Goal: Task Accomplishment & Management: Use online tool/utility

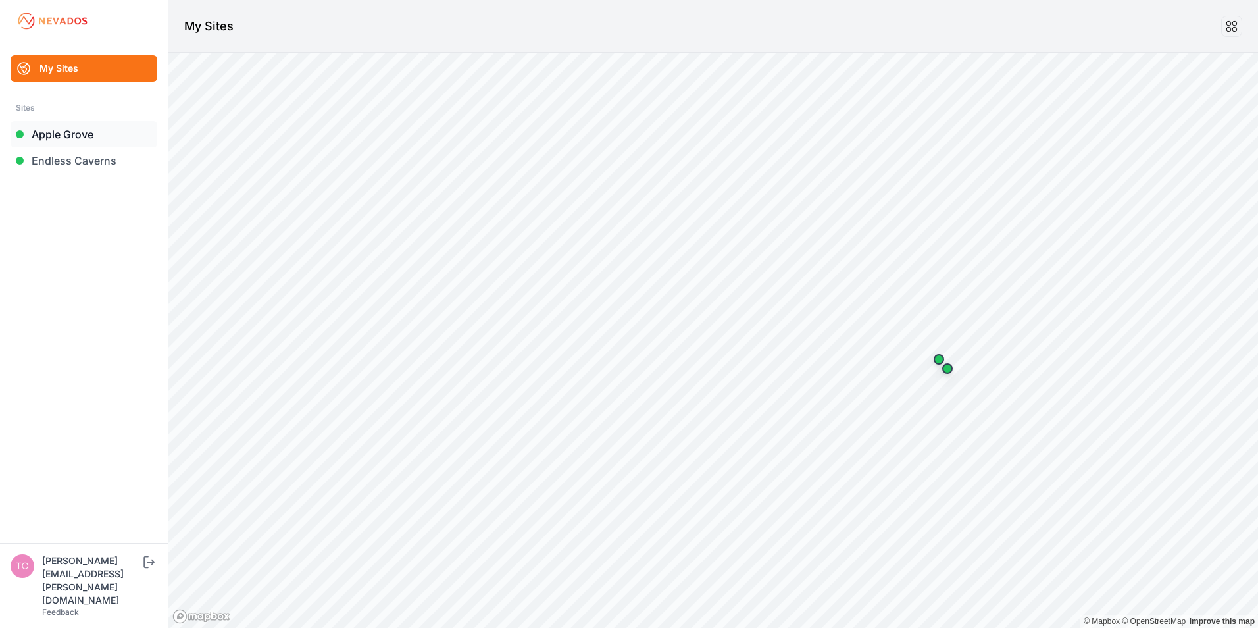
click at [70, 132] on link "Apple Grove" at bounding box center [84, 134] width 147 height 26
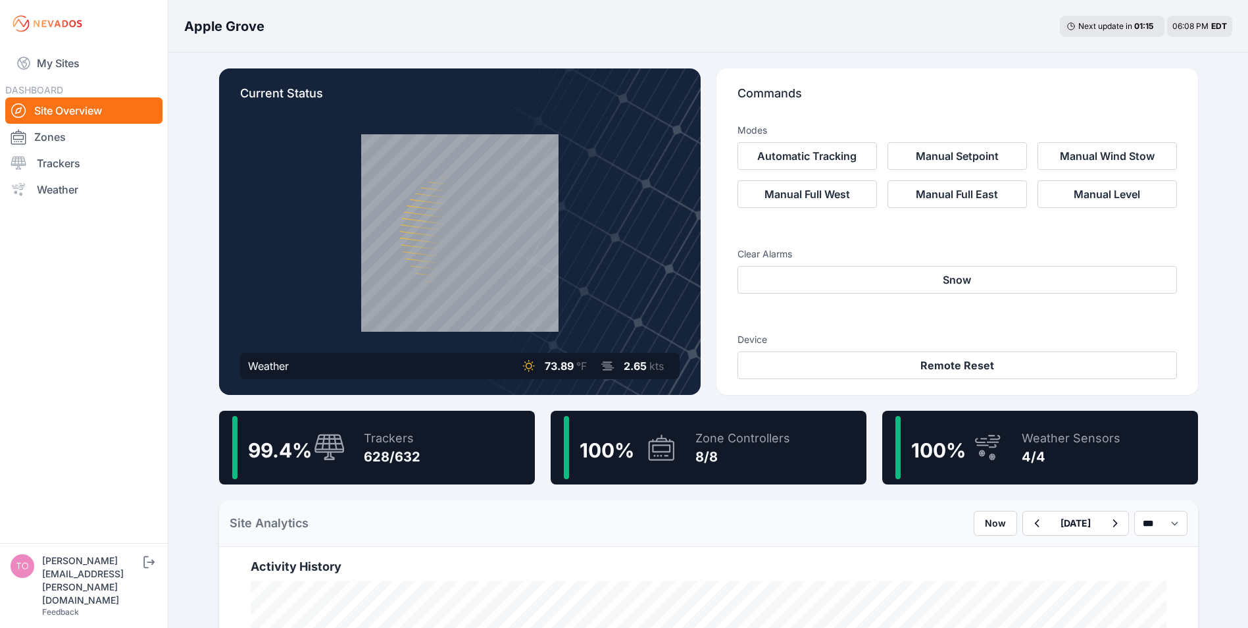
drag, startPoint x: 76, startPoint y: 165, endPoint x: 310, endPoint y: 246, distance: 247.8
click at [76, 166] on link "Trackers" at bounding box center [83, 163] width 157 height 26
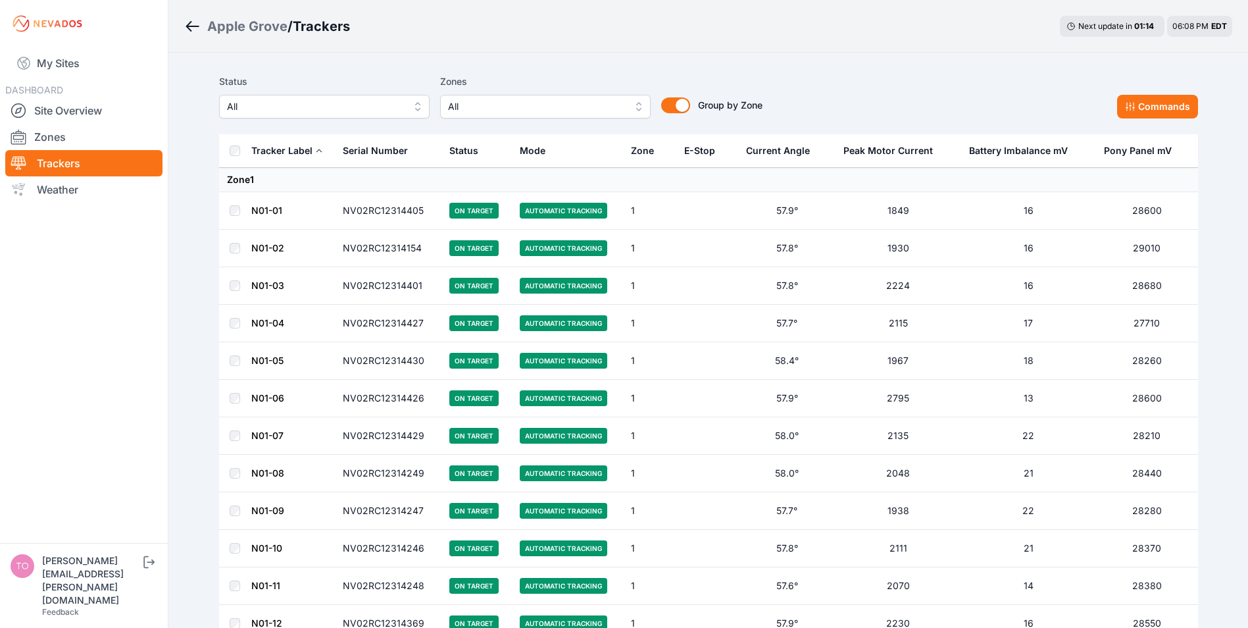
click at [263, 107] on span "All" at bounding box center [315, 107] width 176 height 16
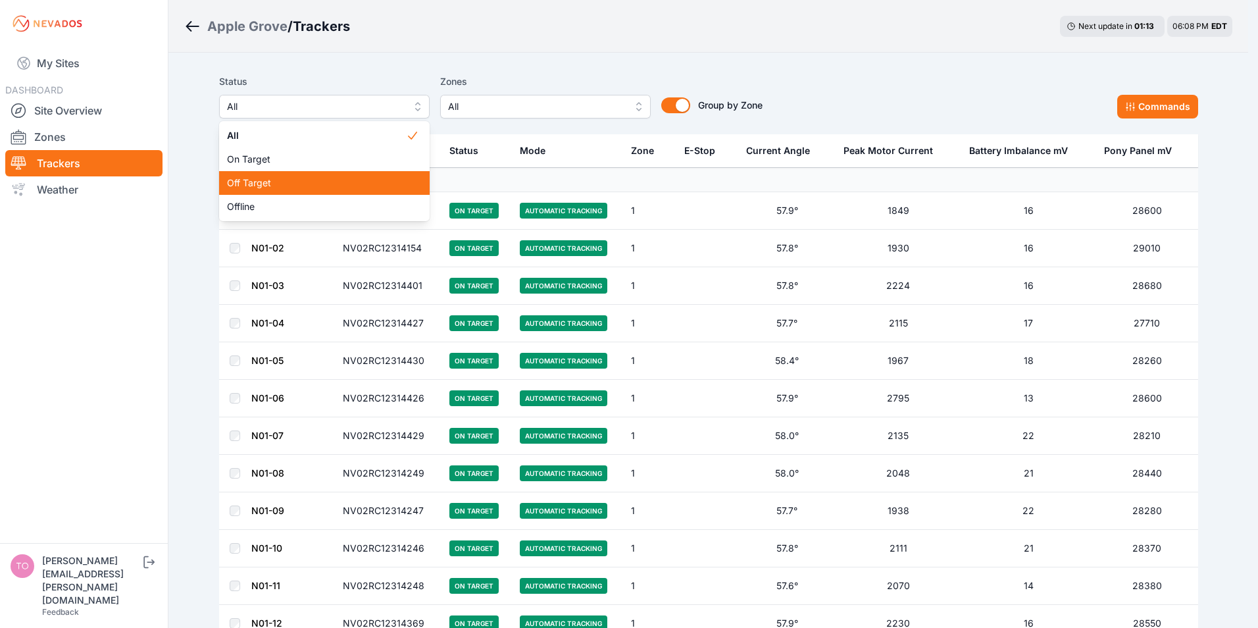
click at [255, 184] on span "Off Target" at bounding box center [316, 182] width 179 height 13
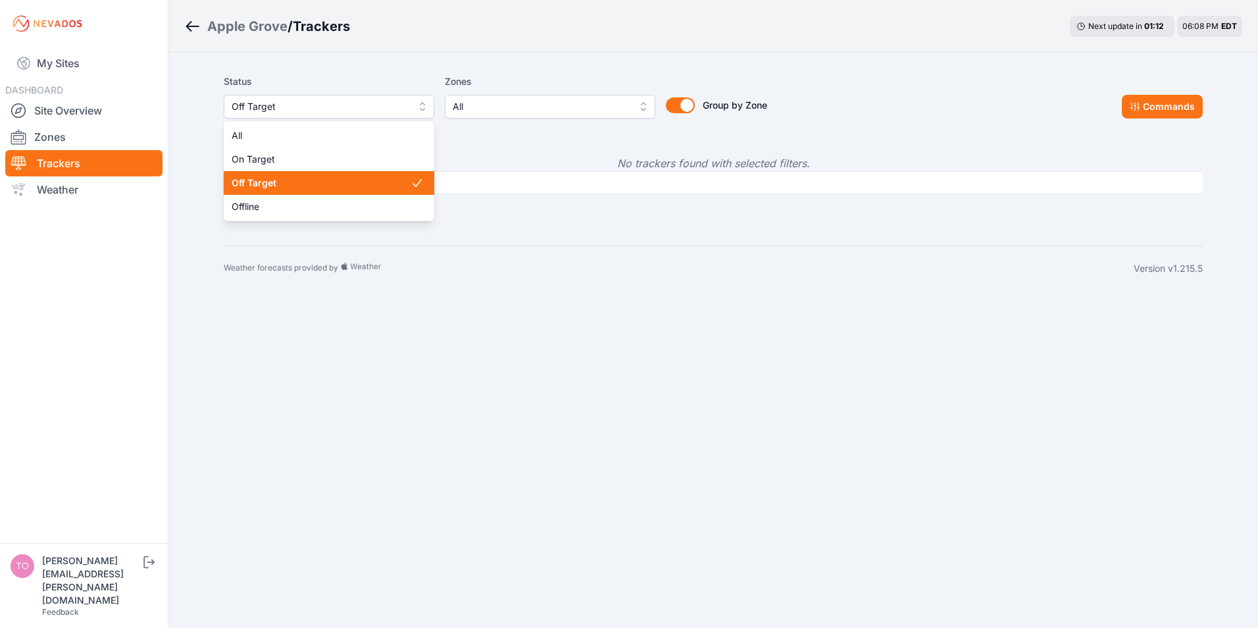
click at [288, 103] on span "Off Target" at bounding box center [320, 107] width 176 height 16
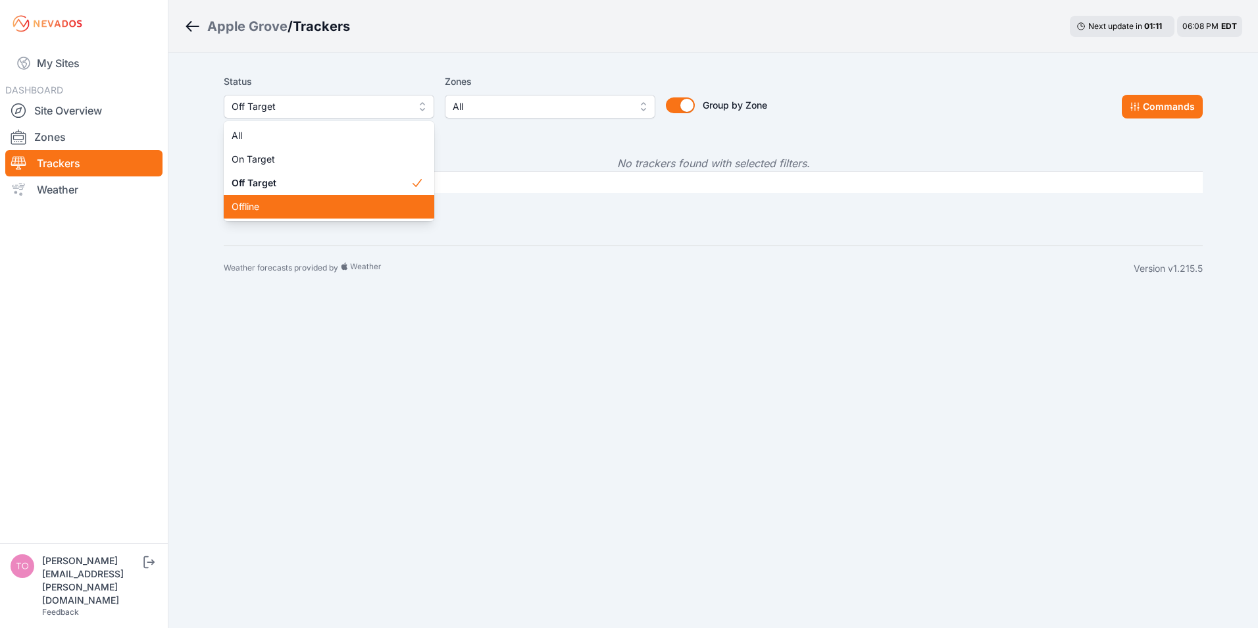
click at [262, 204] on span "Offline" at bounding box center [321, 206] width 179 height 13
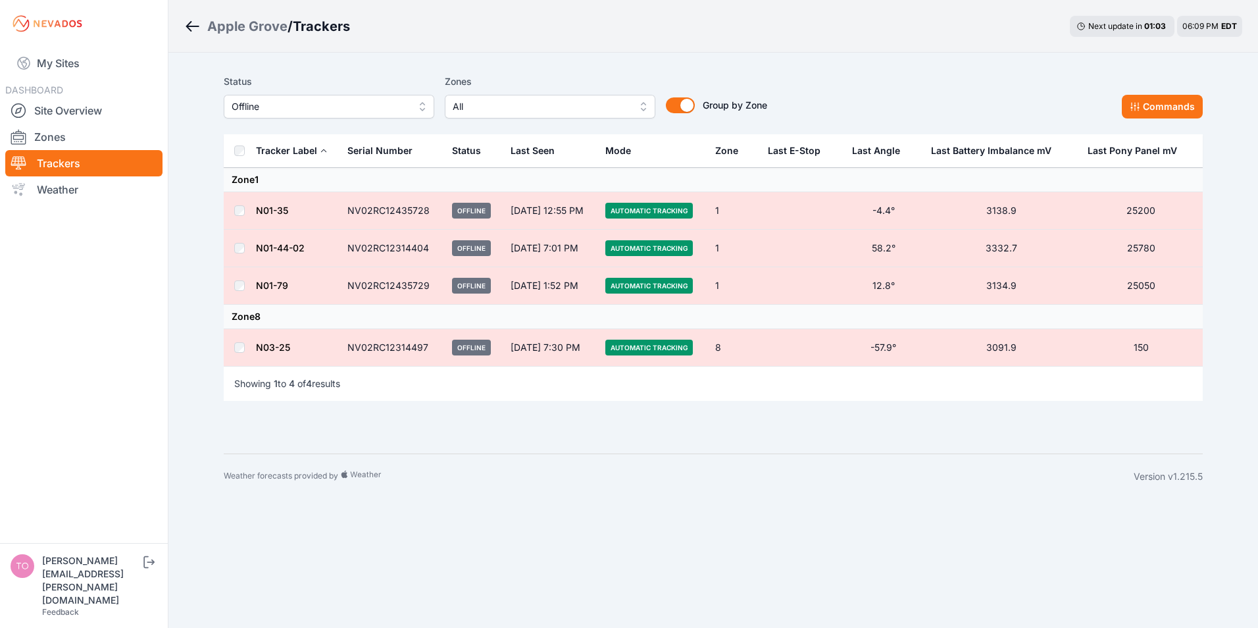
click at [233, 208] on td at bounding box center [240, 211] width 32 height 38
click at [234, 209] on td at bounding box center [240, 211] width 32 height 38
click at [1159, 114] on button "Commands" at bounding box center [1162, 107] width 81 height 24
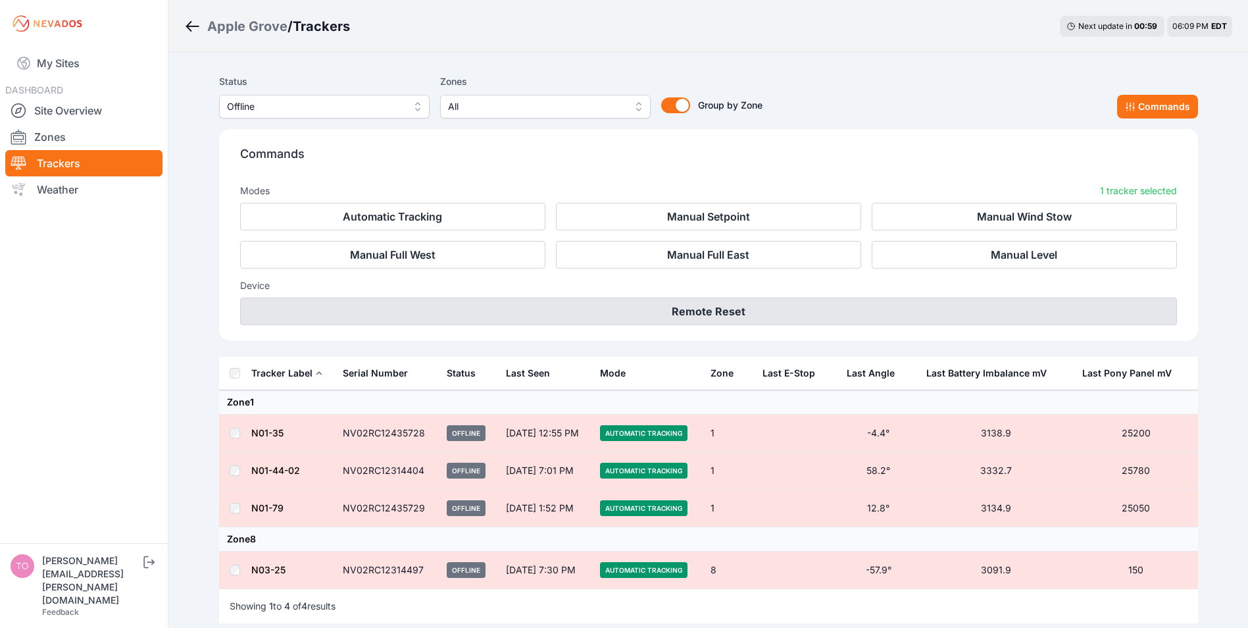
click at [709, 316] on button "Remote Reset" at bounding box center [708, 311] width 937 height 28
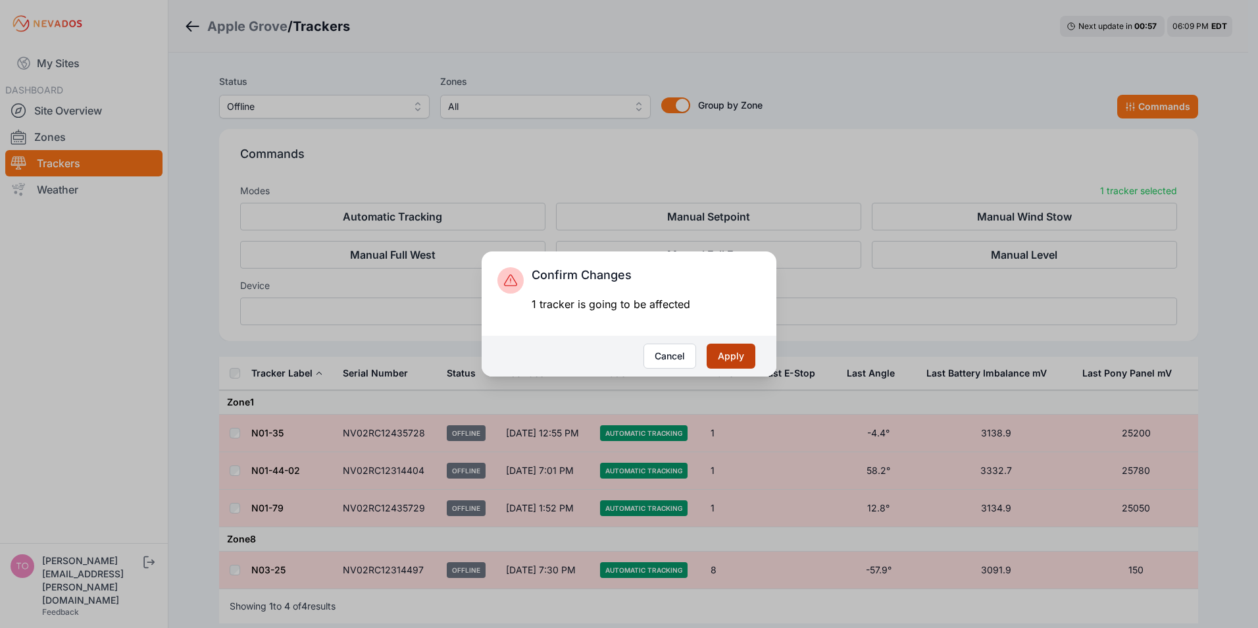
click at [724, 355] on button "Apply" at bounding box center [731, 355] width 49 height 25
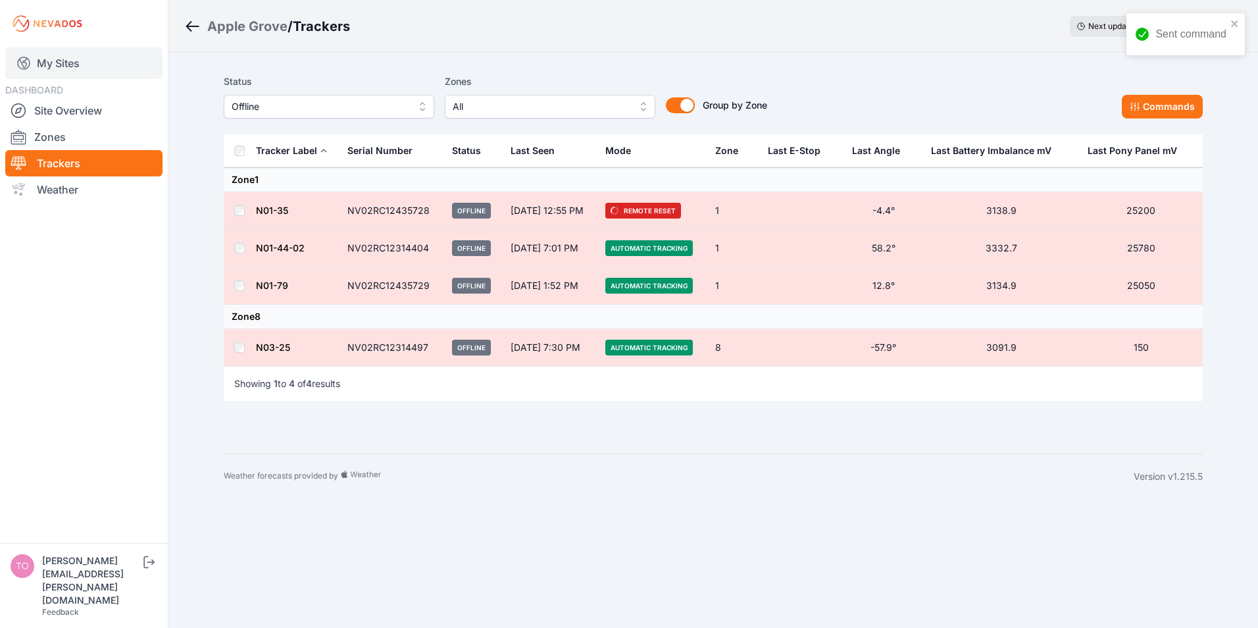
click at [49, 62] on link "My Sites" at bounding box center [83, 63] width 157 height 32
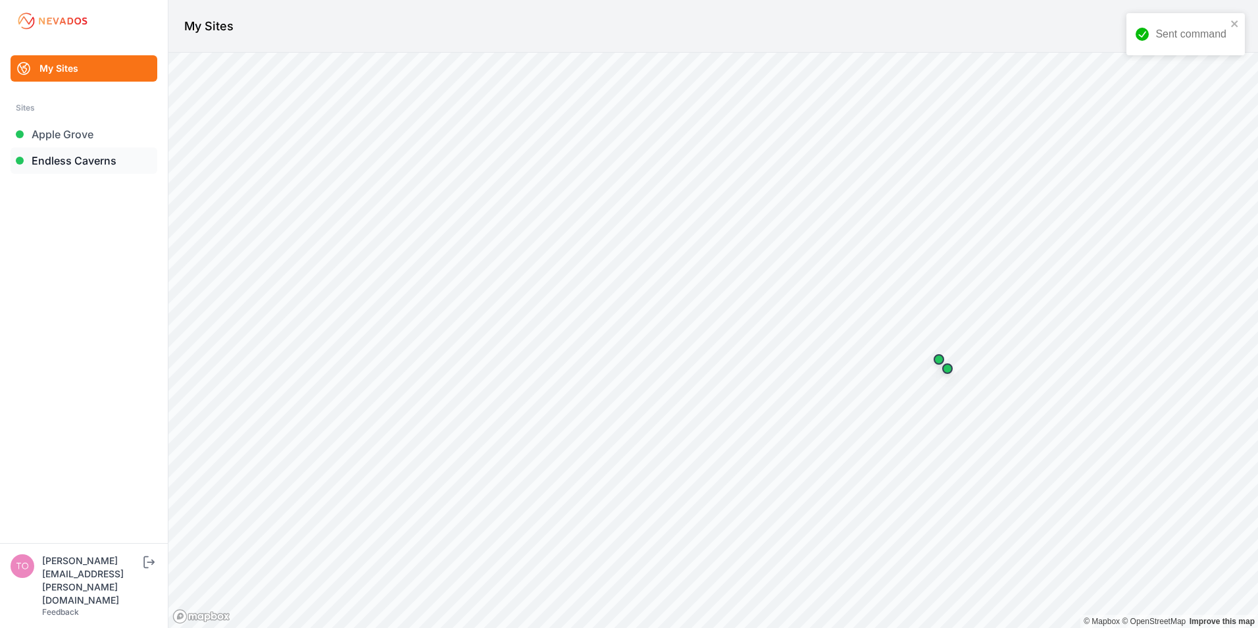
click at [41, 159] on link "Endless Caverns" at bounding box center [84, 160] width 147 height 26
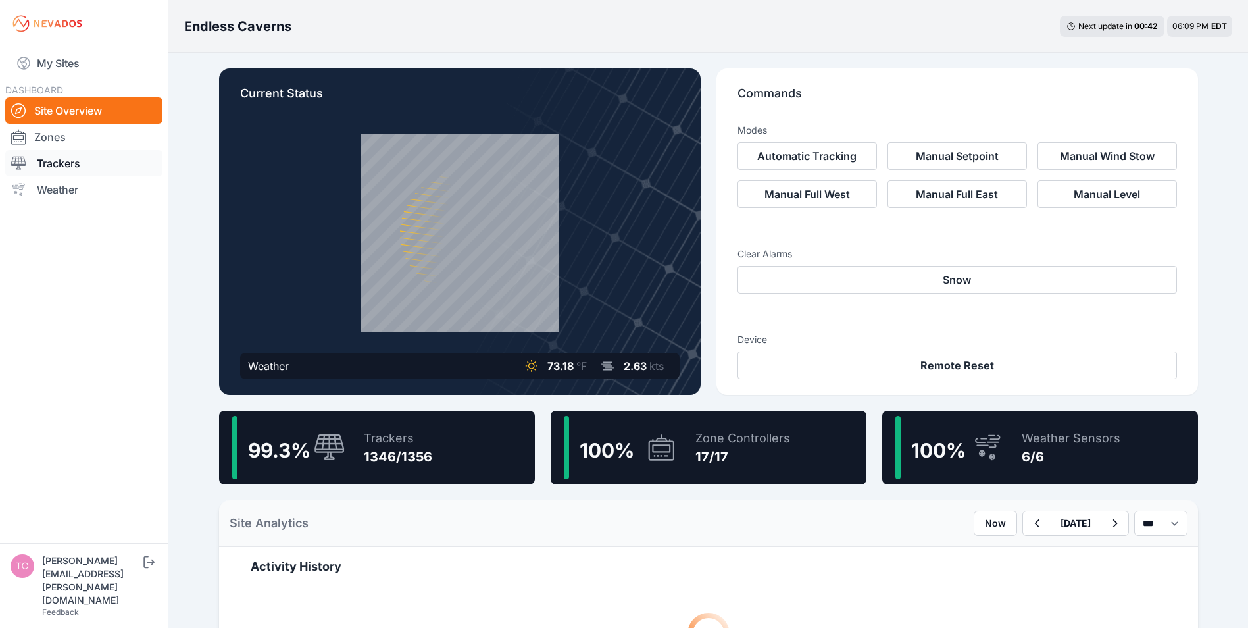
click at [70, 163] on link "Trackers" at bounding box center [83, 163] width 157 height 26
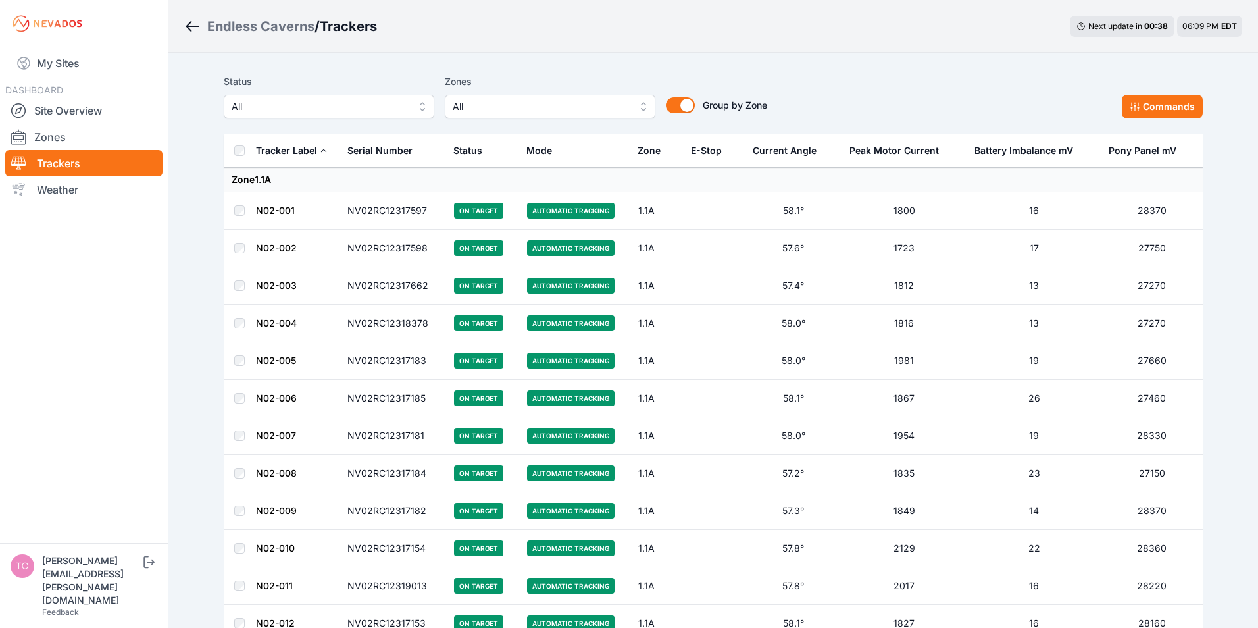
click at [301, 109] on span "All" at bounding box center [320, 107] width 176 height 16
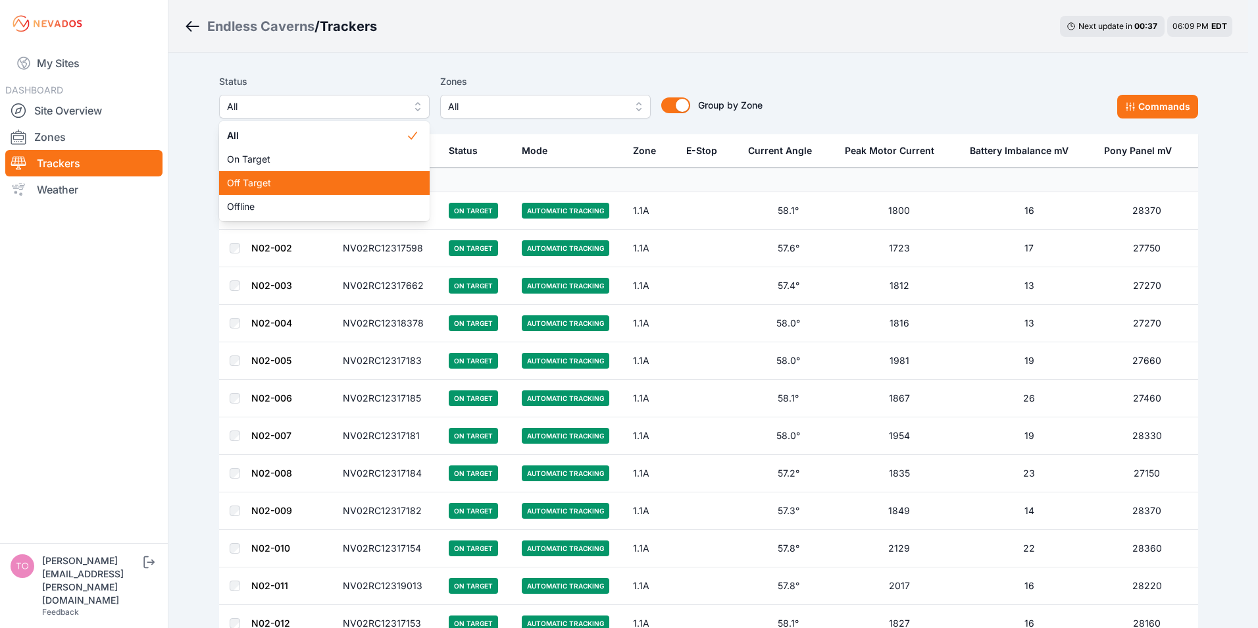
click at [259, 180] on span "Off Target" at bounding box center [316, 182] width 179 height 13
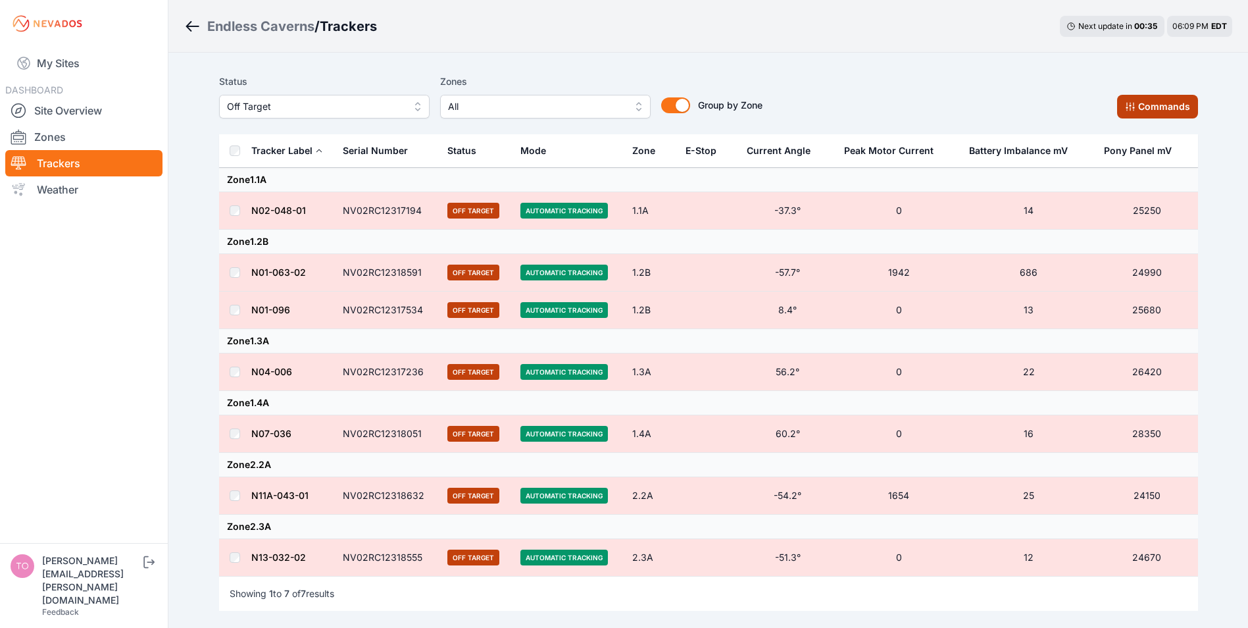
click at [1169, 105] on button "Commands" at bounding box center [1157, 107] width 81 height 24
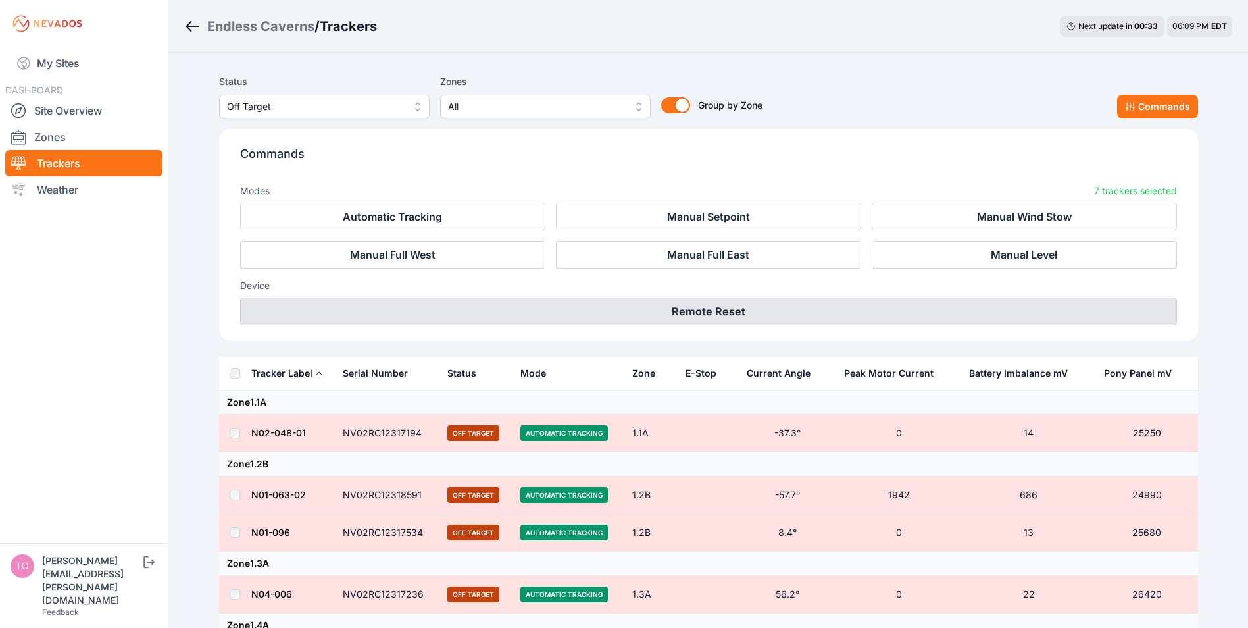
click at [645, 322] on button "Remote Reset" at bounding box center [708, 311] width 937 height 28
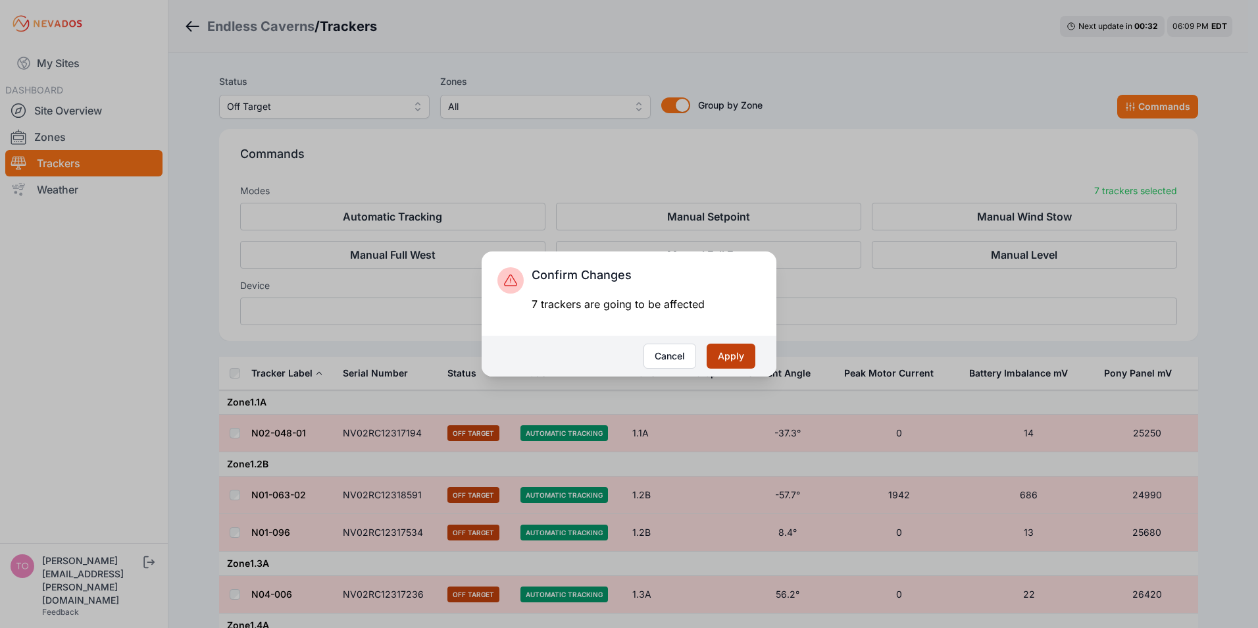
click at [732, 363] on button "Apply" at bounding box center [731, 355] width 49 height 25
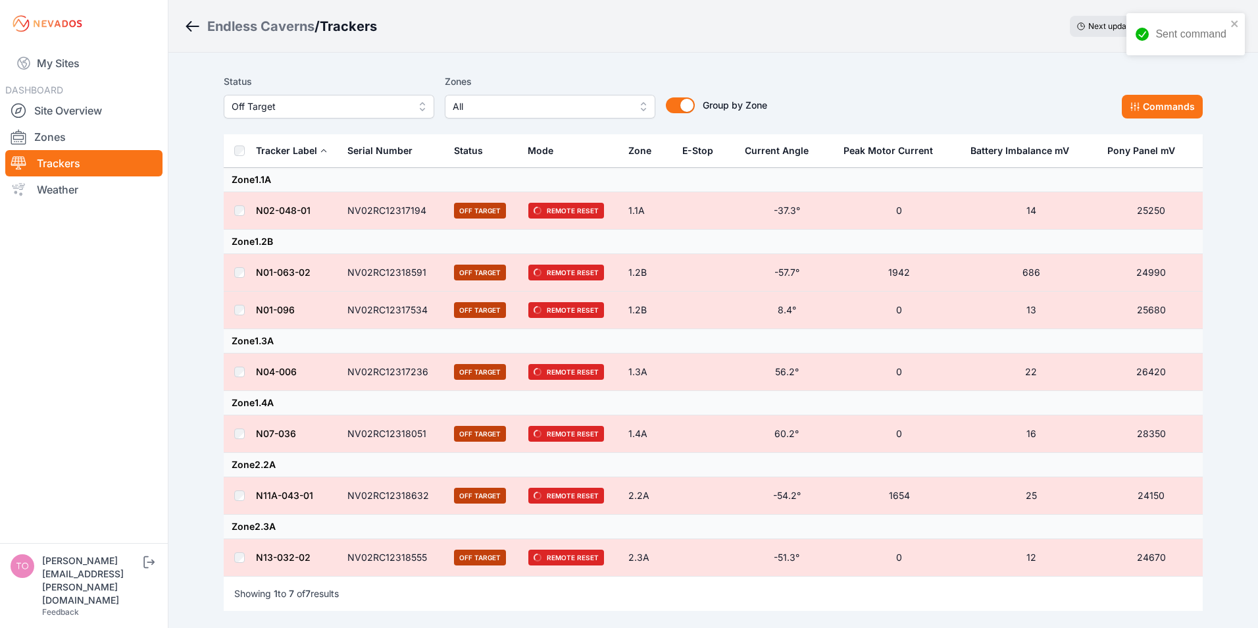
click at [302, 108] on span "Off Target" at bounding box center [320, 107] width 176 height 16
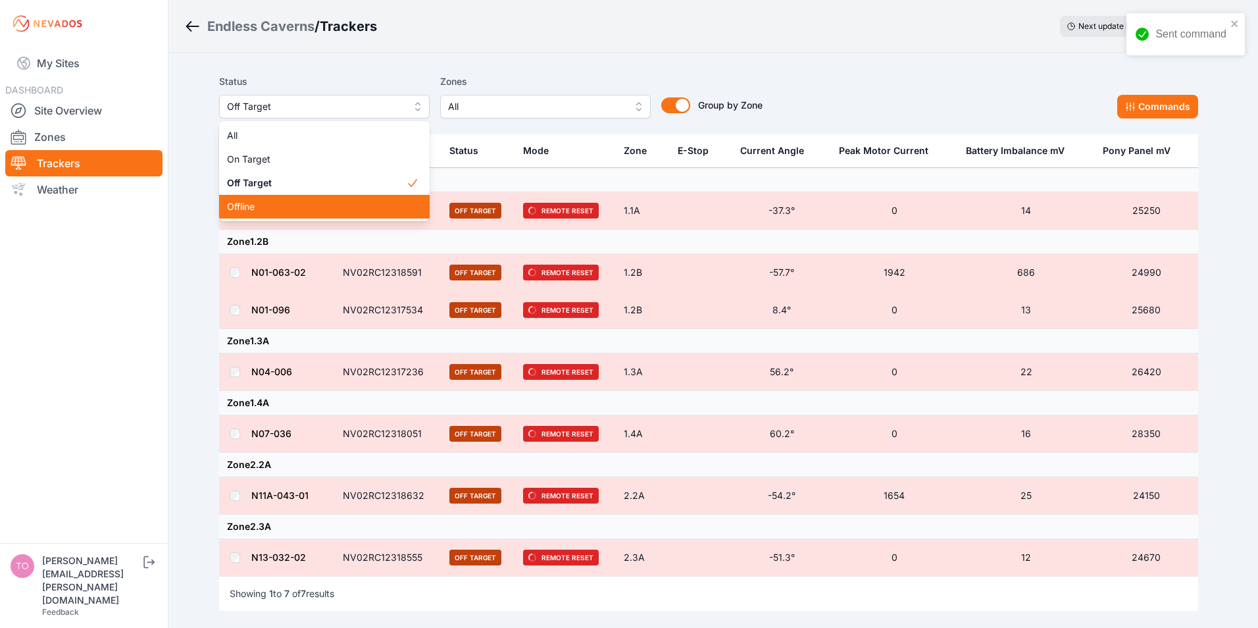
click at [227, 205] on span "Offline" at bounding box center [316, 206] width 179 height 13
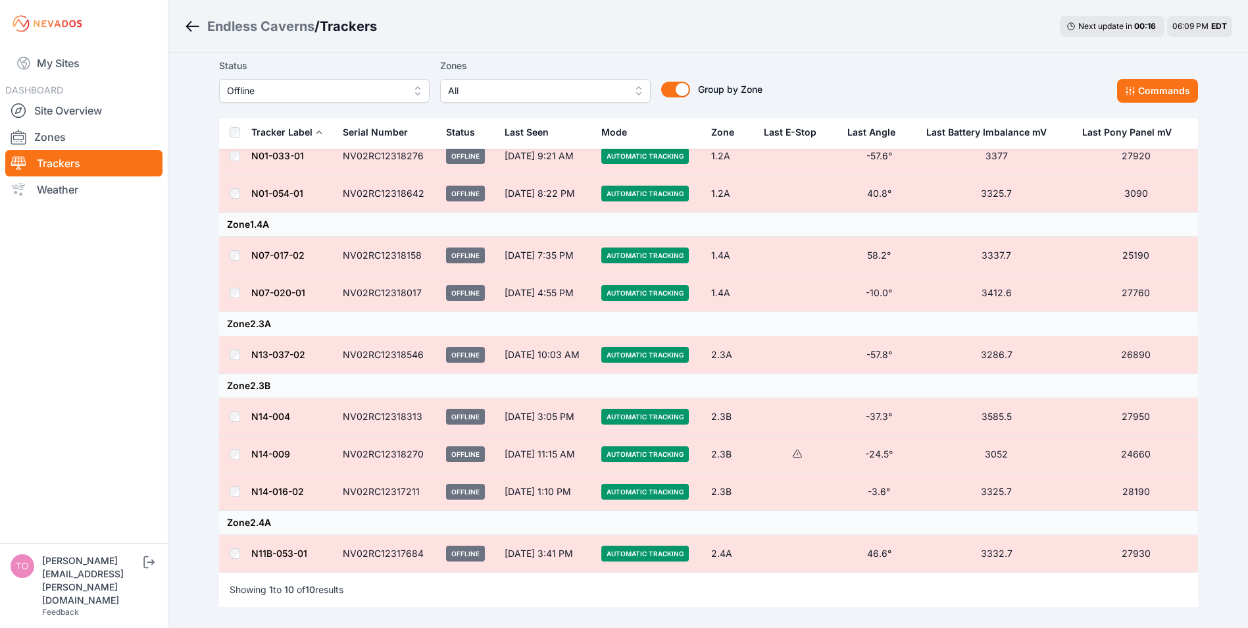
scroll to position [169, 0]
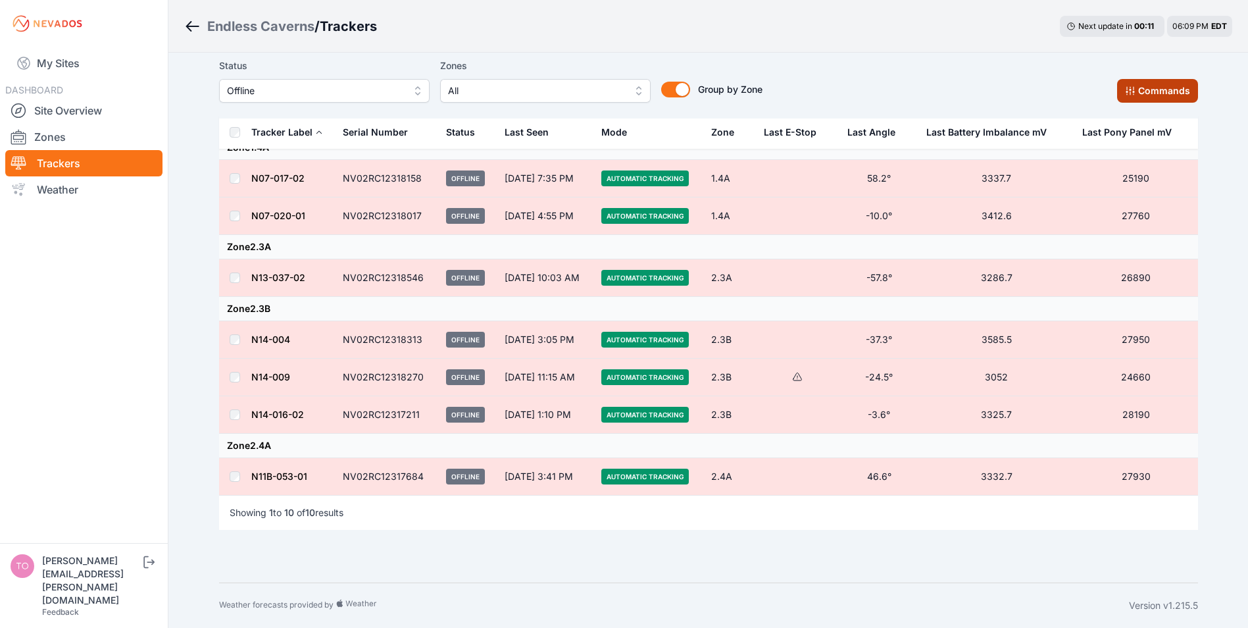
click at [1143, 94] on button "Commands" at bounding box center [1157, 91] width 81 height 24
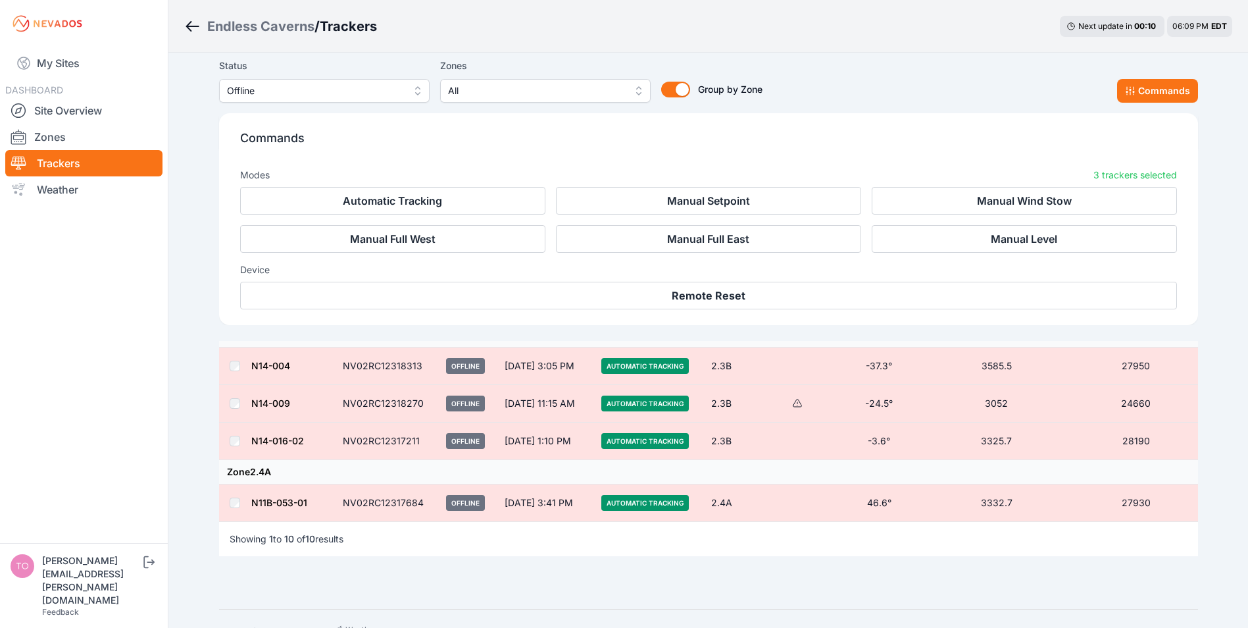
scroll to position [391, 0]
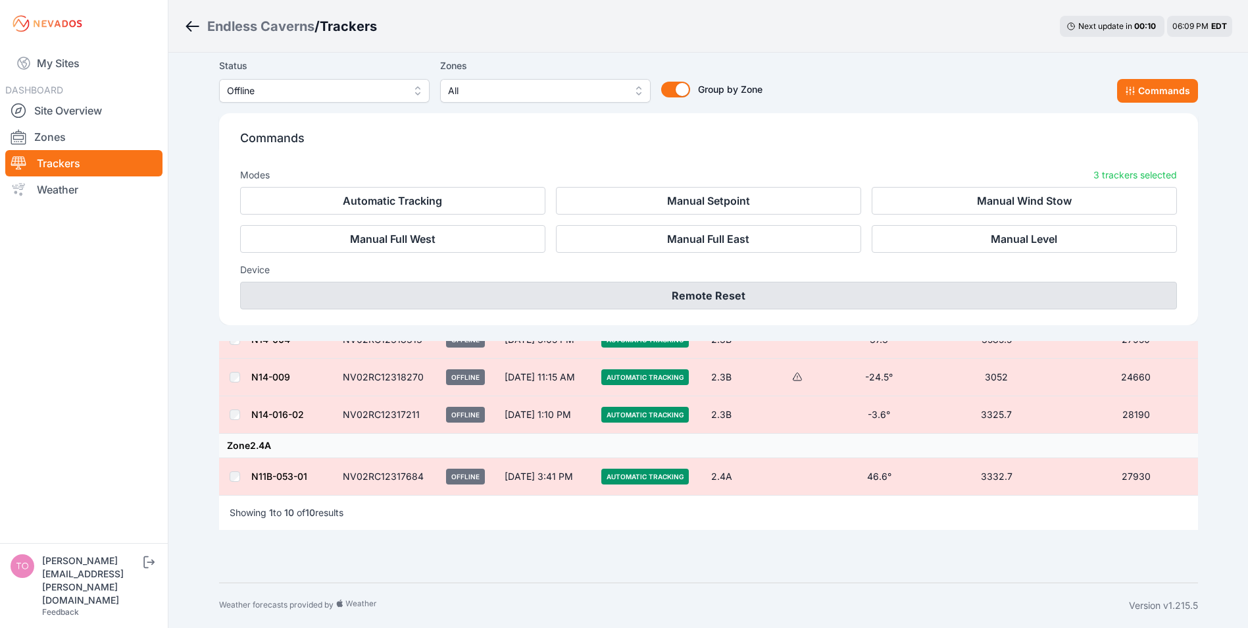
click at [703, 297] on button "Remote Reset" at bounding box center [708, 296] width 937 height 28
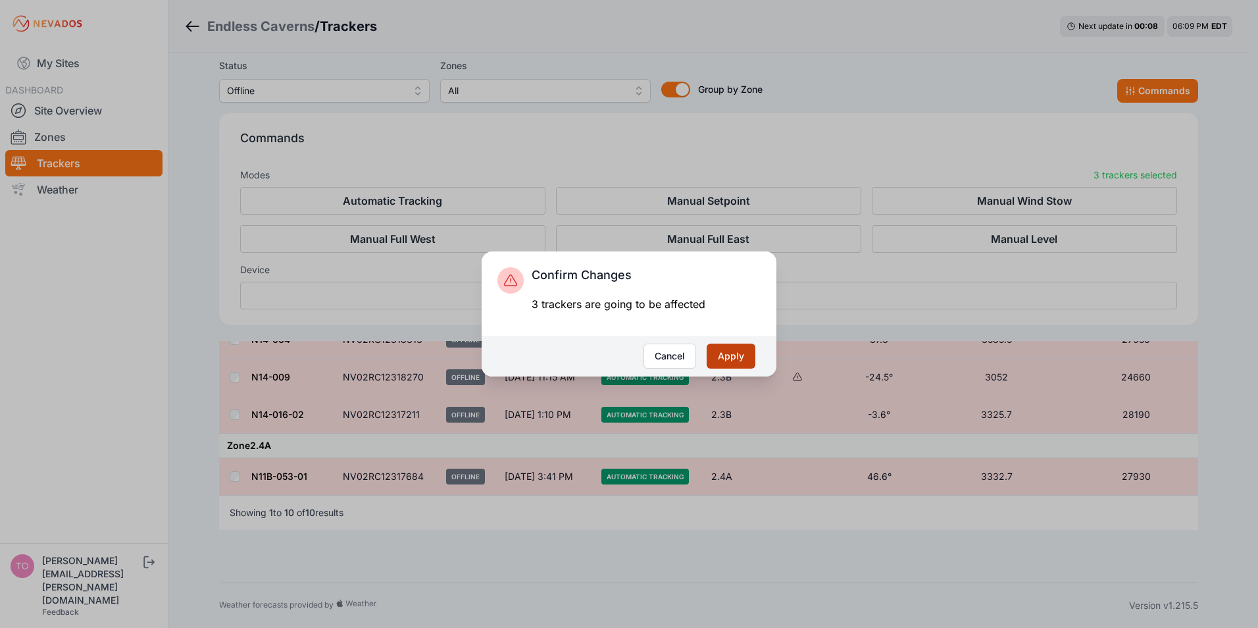
click at [722, 353] on button "Apply" at bounding box center [731, 355] width 49 height 25
